Goal: Information Seeking & Learning: Learn about a topic

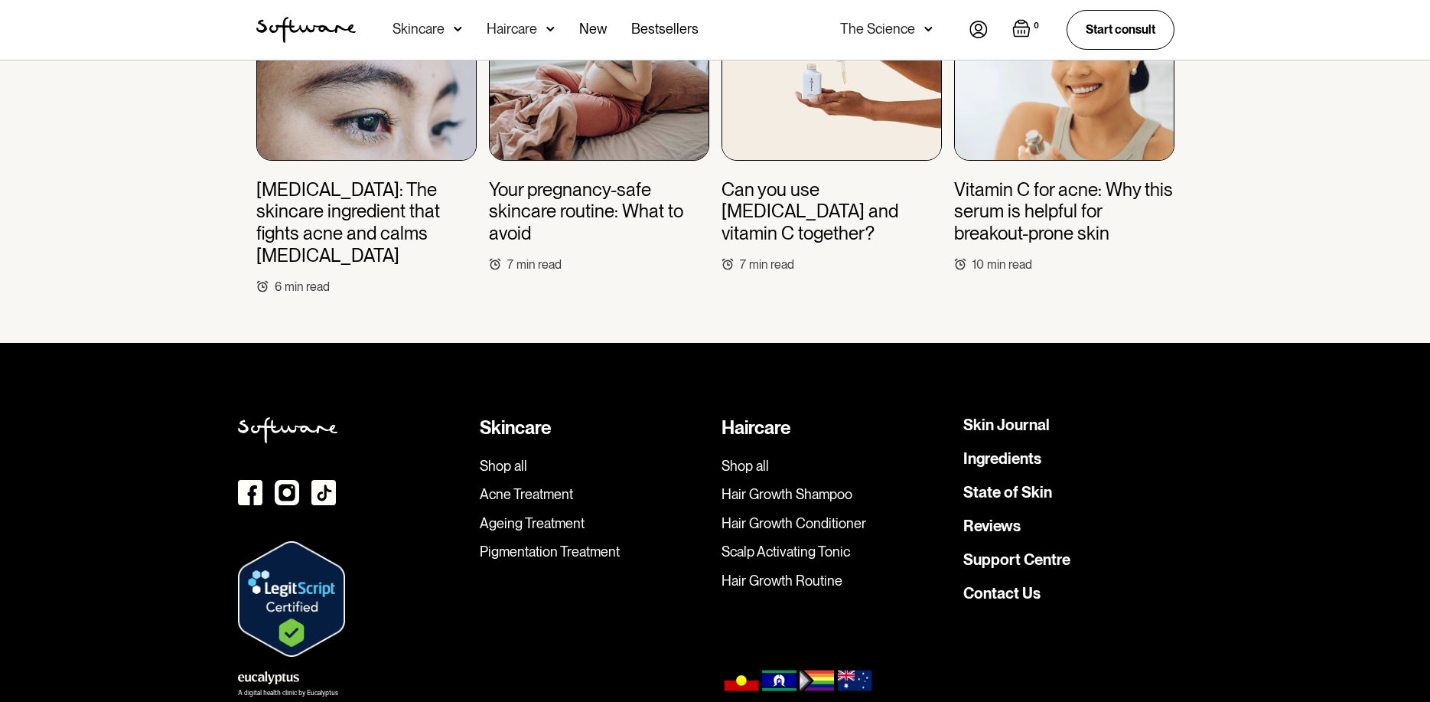
scroll to position [4732, 0]
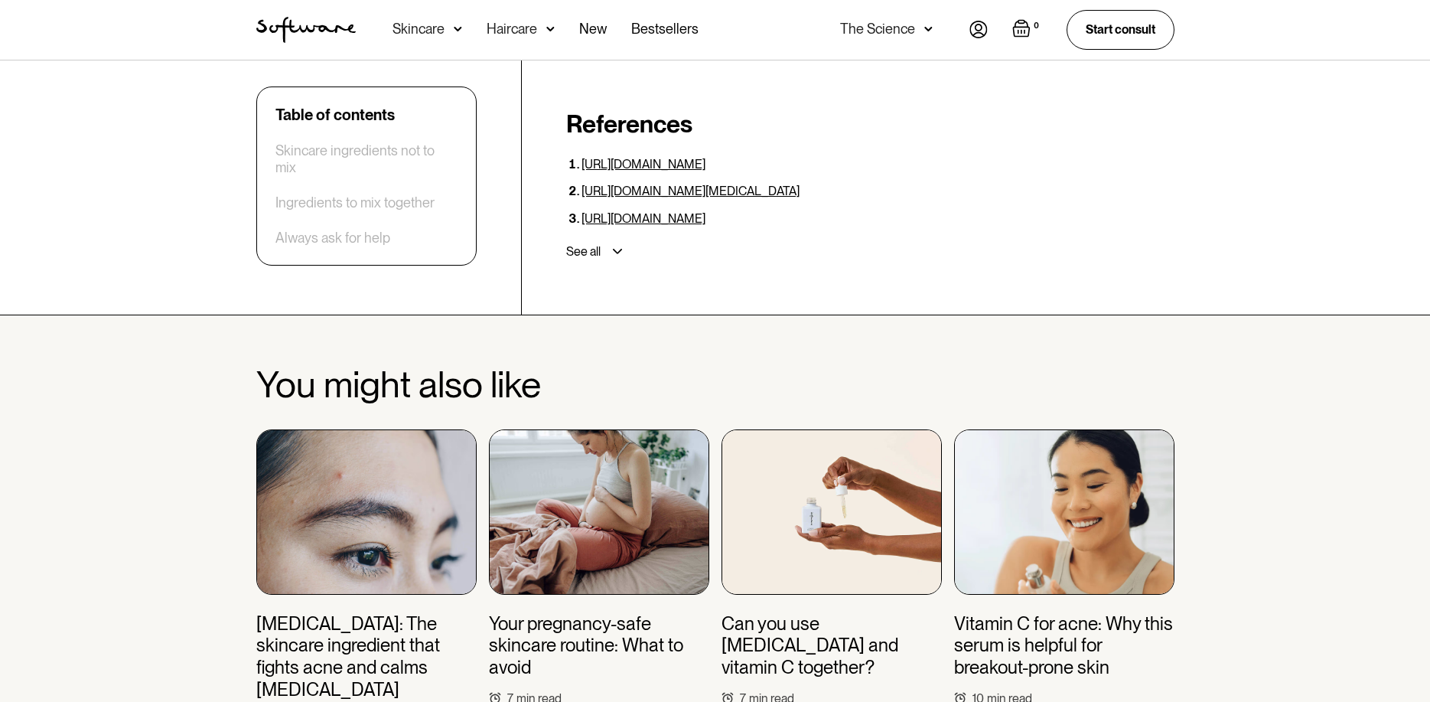
click at [1119, 444] on img at bounding box center [1064, 511] width 220 height 165
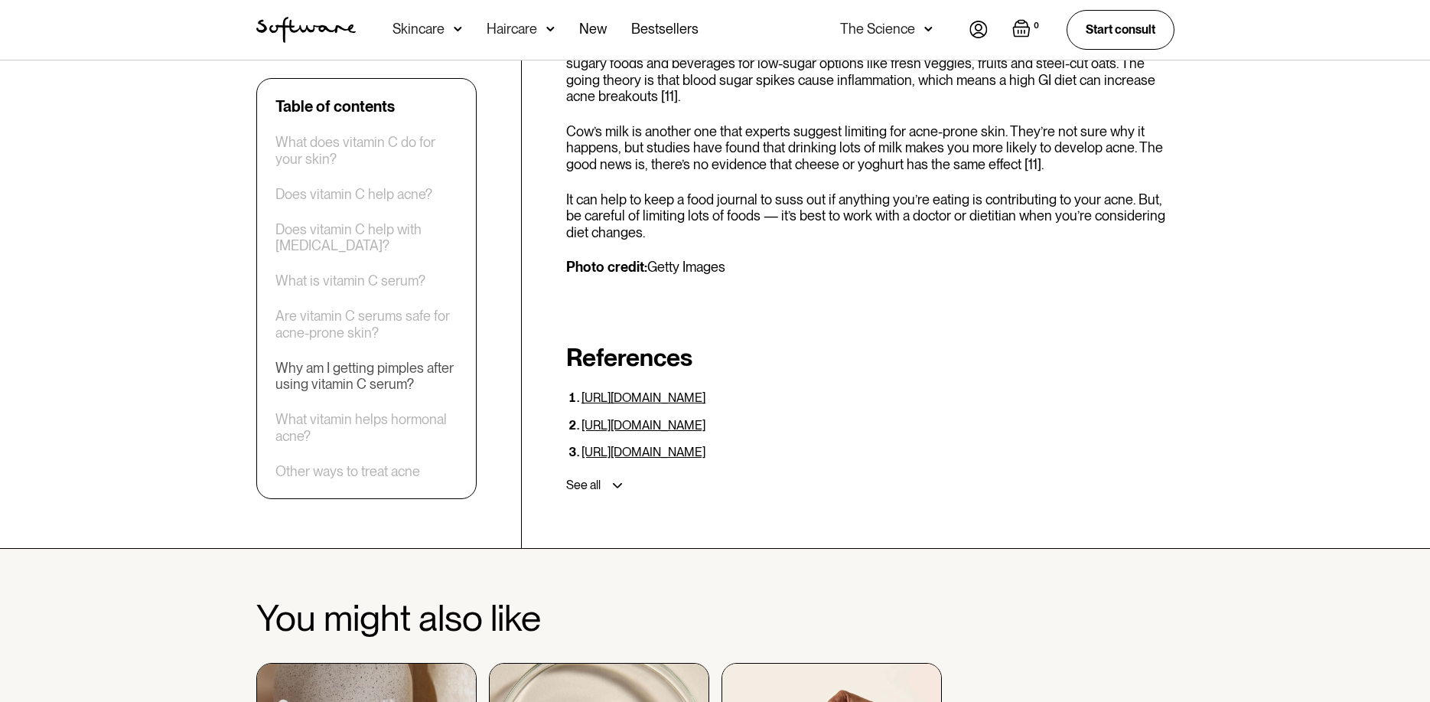
scroll to position [5204, 0]
